Goal: Task Accomplishment & Management: Manage account settings

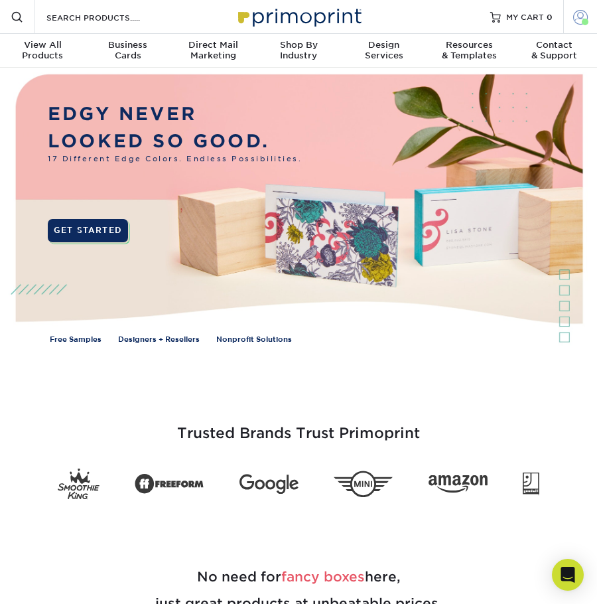
click at [580, 9] on span at bounding box center [580, 16] width 15 height 15
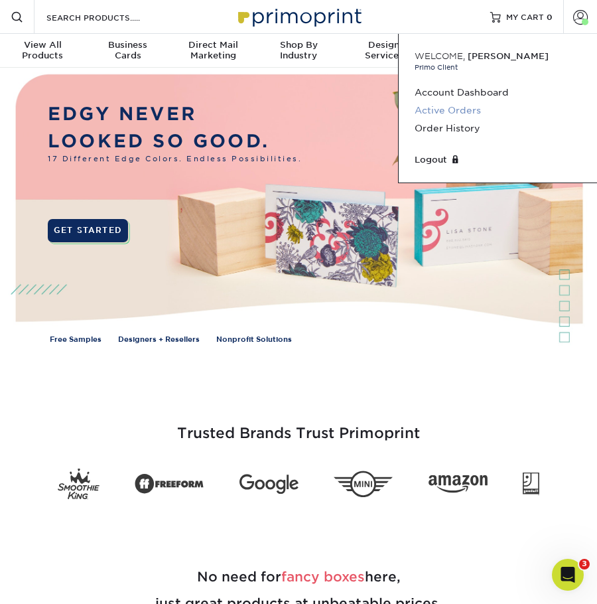
click at [460, 108] on link "Active Orders" at bounding box center [498, 111] width 167 height 18
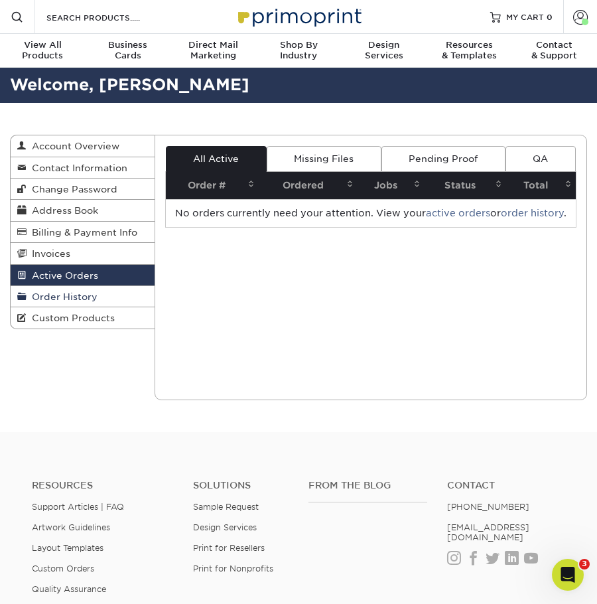
click at [33, 289] on link "Order History" at bounding box center [83, 296] width 144 height 21
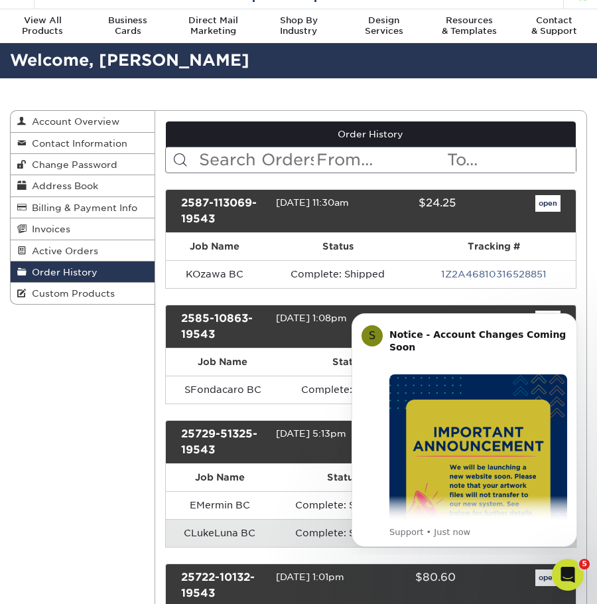
scroll to position [66, 0]
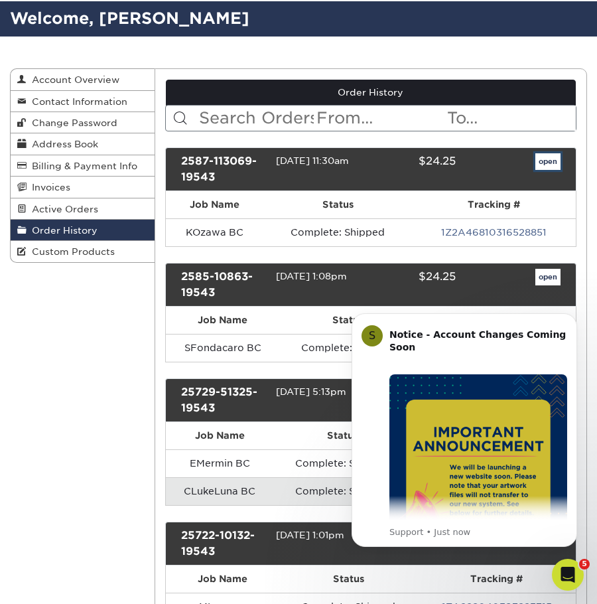
click at [560, 161] on link "open" at bounding box center [548, 161] width 25 height 17
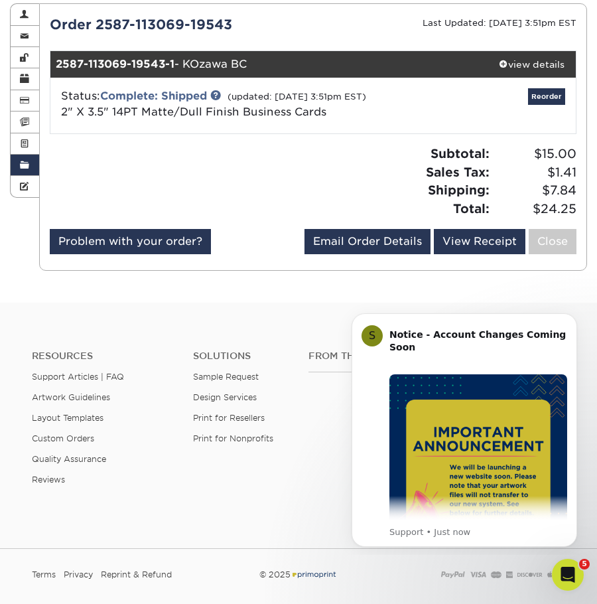
scroll to position [133, 0]
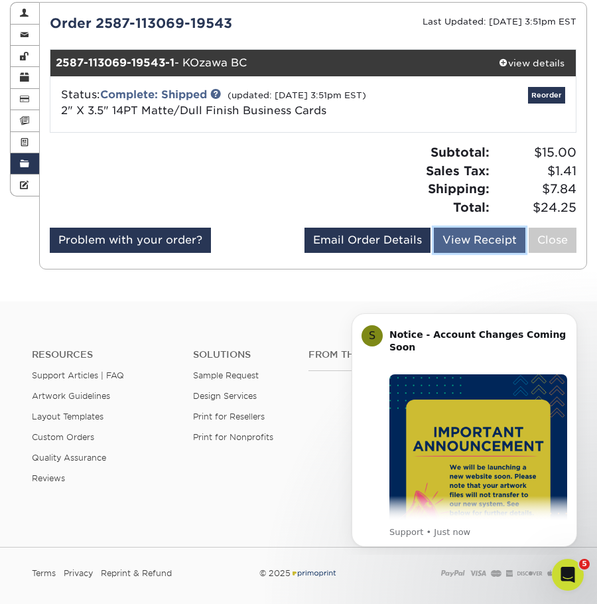
click at [498, 241] on link "View Receipt" at bounding box center [480, 240] width 92 height 25
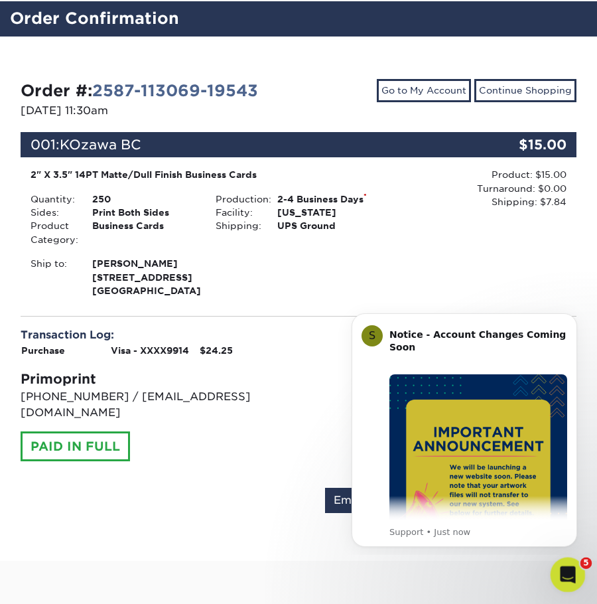
click at [568, 568] on icon "Open Intercom Messenger" at bounding box center [567, 573] width 22 height 22
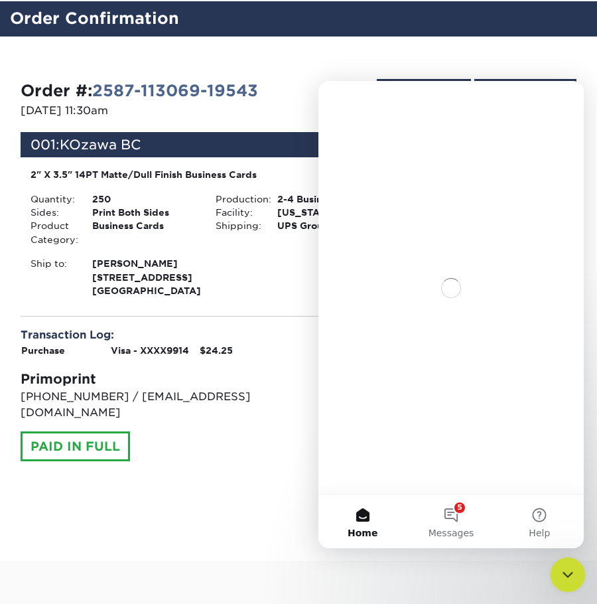
click at [568, 568] on icon "Close Intercom Messenger" at bounding box center [566, 573] width 16 height 16
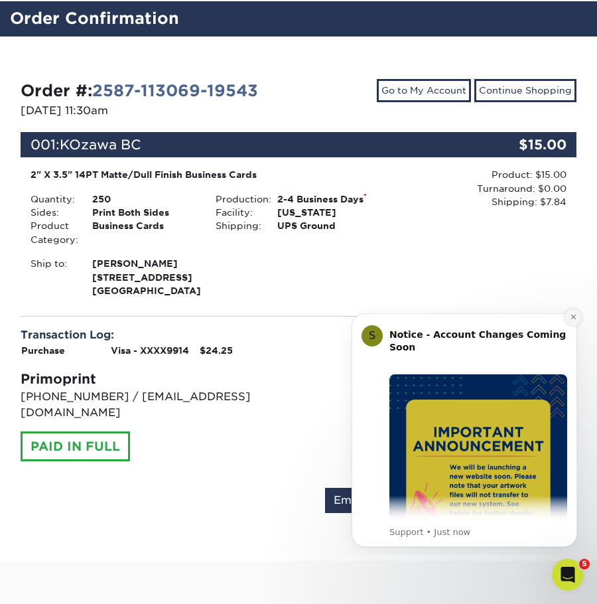
click at [572, 316] on icon "Dismiss notification" at bounding box center [573, 317] width 5 height 5
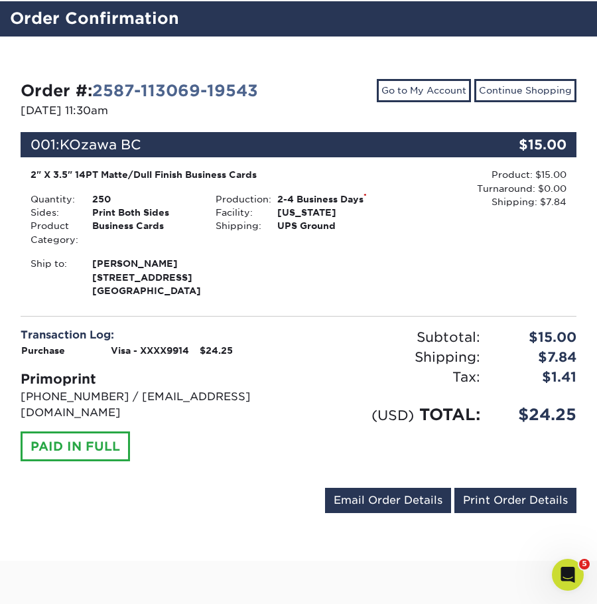
click at [237, 492] on div "jkim@thetech.org Send Email Order Details Print Order Details" at bounding box center [299, 503] width 556 height 31
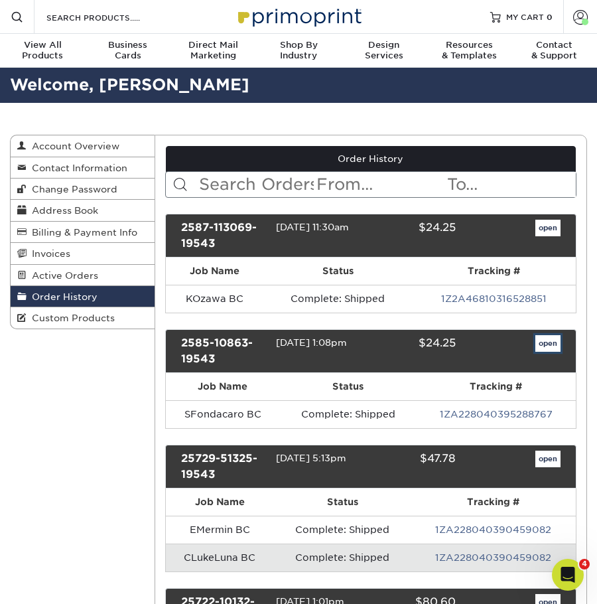
click at [545, 349] on link "open" at bounding box center [548, 343] width 25 height 17
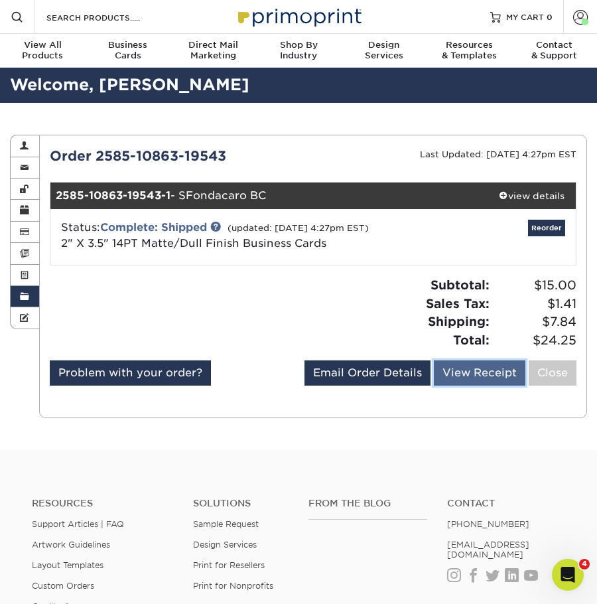
click at [510, 386] on link "View Receipt" at bounding box center [480, 372] width 92 height 25
